Goal: Information Seeking & Learning: Learn about a topic

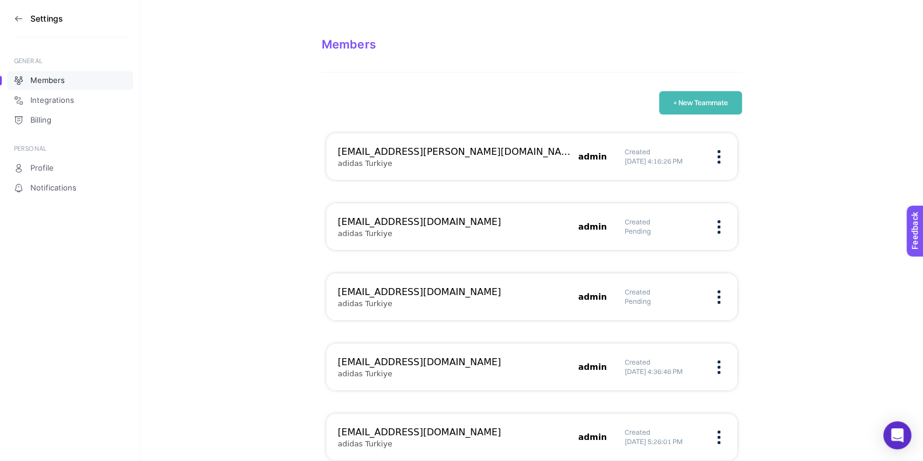
click at [23, 19] on section "Settings" at bounding box center [70, 18] width 112 height 37
click at [177, 134] on section "Members + New Teammate [EMAIL_ADDRESS][PERSON_NAME][DOMAIN_NAME] adidas Turkiye…" at bounding box center [531, 309] width 783 height 619
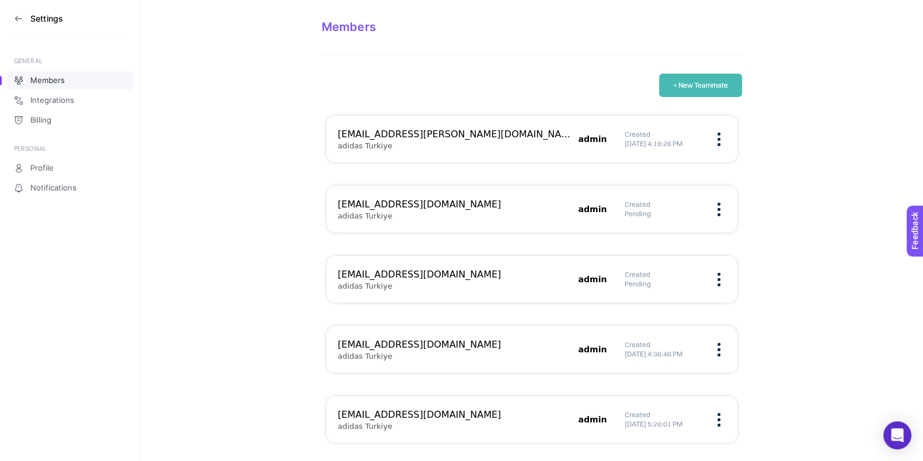
scroll to position [19, 0]
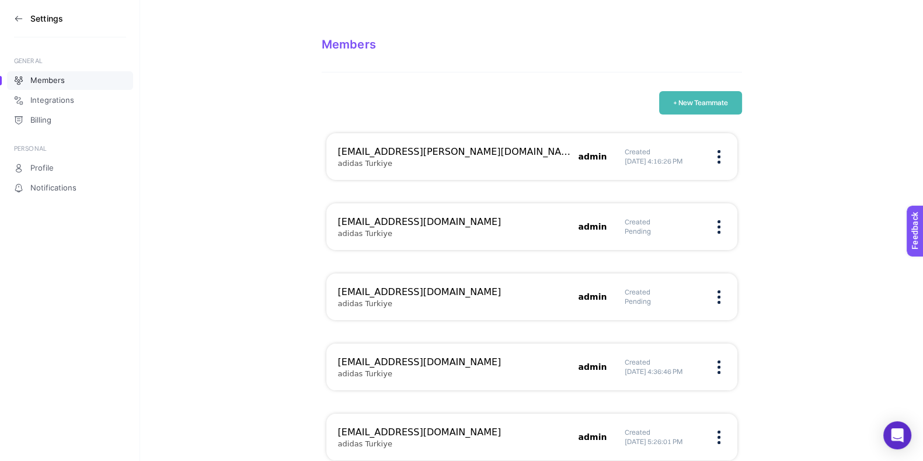
click at [19, 19] on icon at bounding box center [18, 18] width 9 height 9
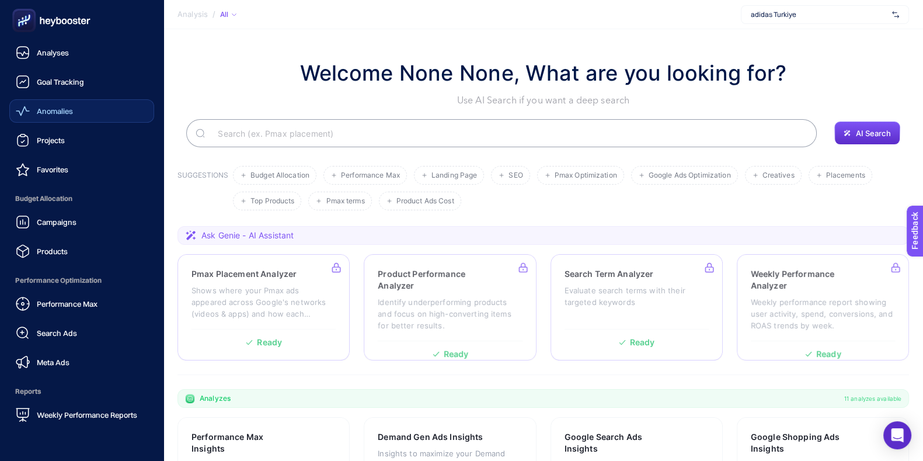
click at [81, 107] on link "Anomalies" at bounding box center [81, 110] width 145 height 23
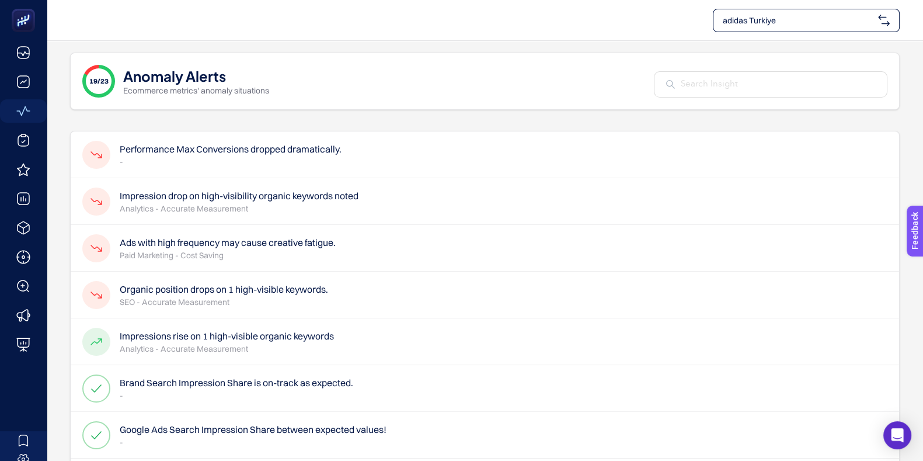
click at [205, 243] on h4 "Ads with high frequency may cause creative fatigue." at bounding box center [228, 242] width 216 height 14
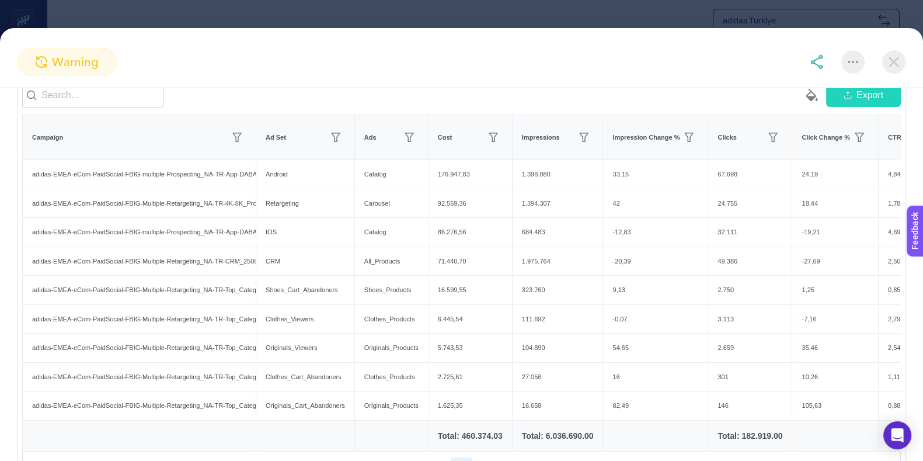
click at [889, 63] on img at bounding box center [893, 61] width 23 height 23
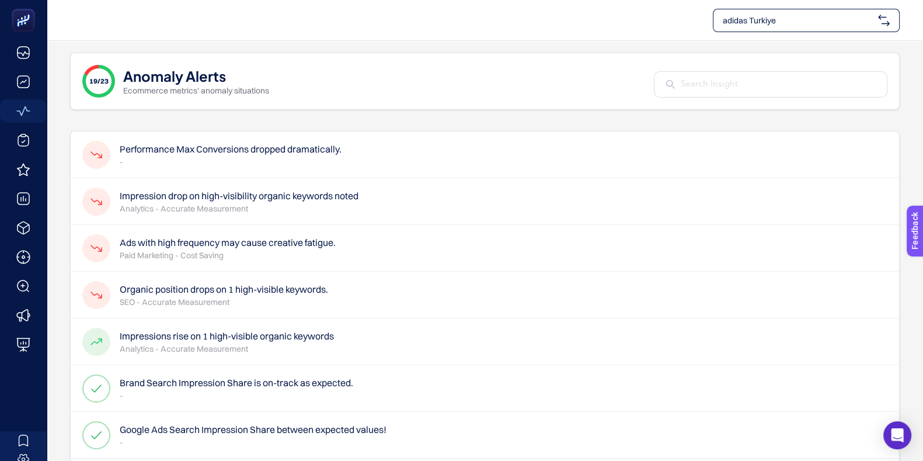
click at [206, 200] on h4 "Impression drop on high-visibility organic keywords noted" at bounding box center [239, 196] width 239 height 14
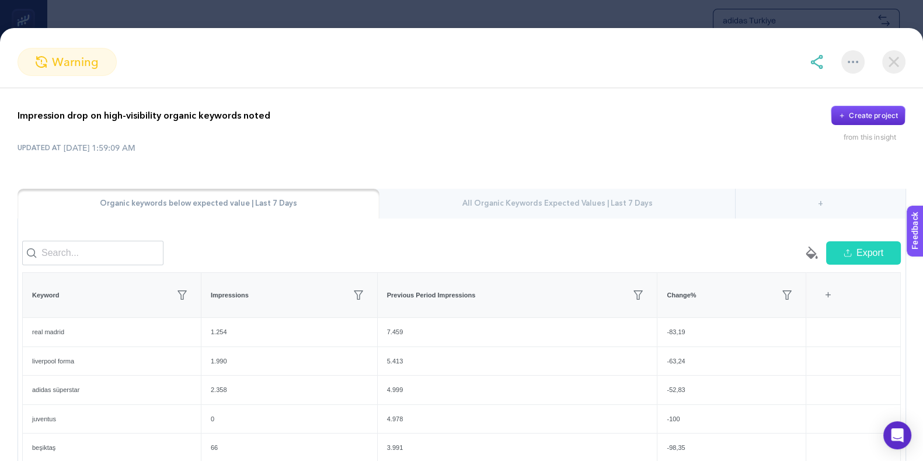
click at [886, 66] on img at bounding box center [893, 61] width 23 height 23
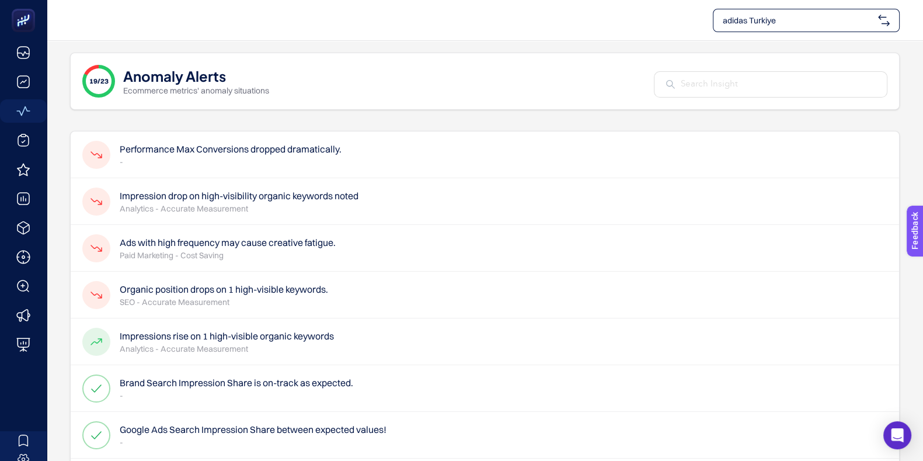
click at [183, 248] on h4 "Ads with high frequency may cause creative fatigue." at bounding box center [228, 242] width 216 height 14
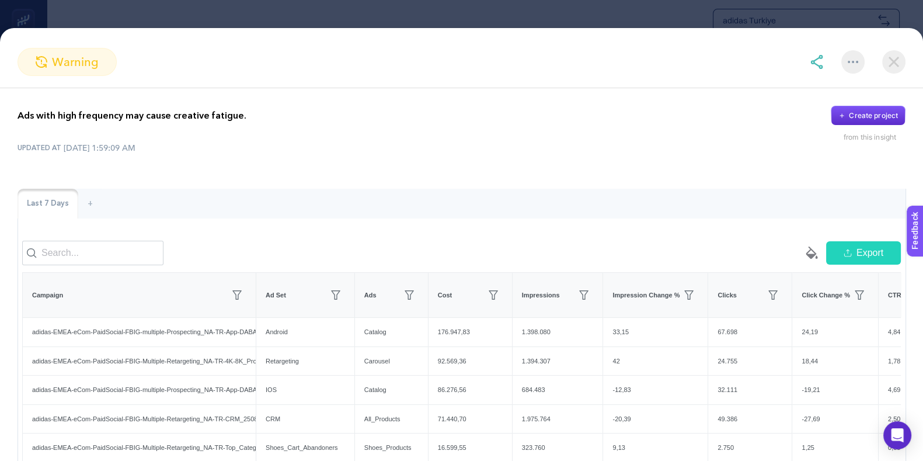
click at [844, 257] on icon "button" at bounding box center [848, 253] width 8 height 8
click at [895, 60] on img at bounding box center [893, 61] width 23 height 23
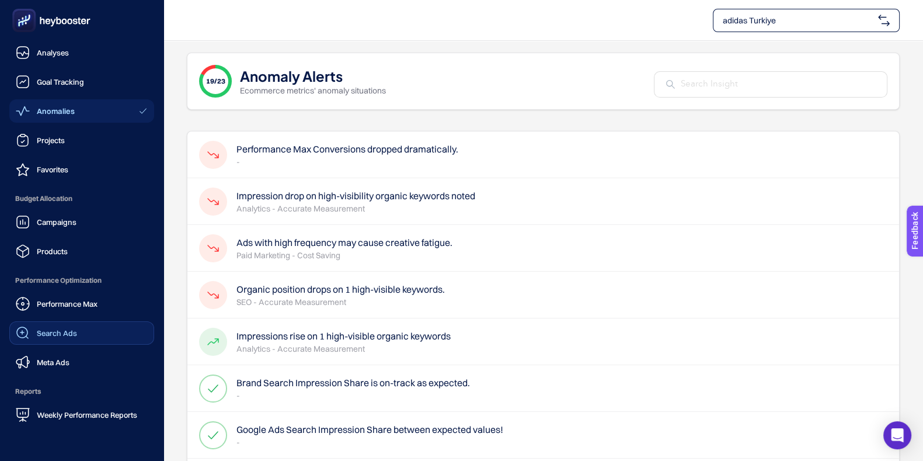
click at [82, 335] on link "Search Ads" at bounding box center [81, 332] width 145 height 23
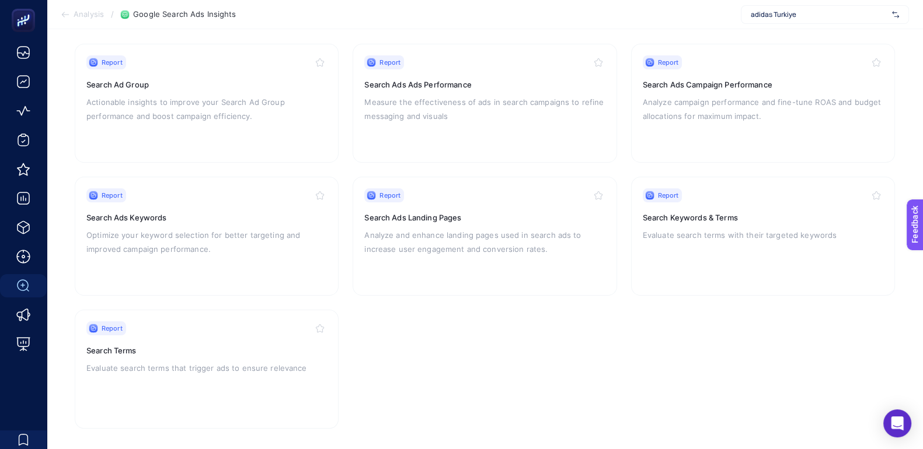
scroll to position [118, 0]
click at [396, 222] on div "Report Search Ads Landing Pages Analyze and enhance landing pages used in searc…" at bounding box center [484, 236] width 241 height 96
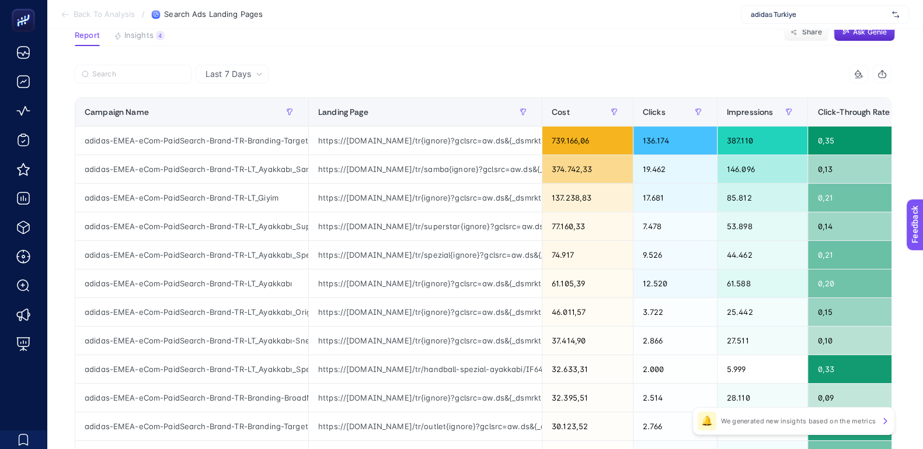
scroll to position [89, 0]
